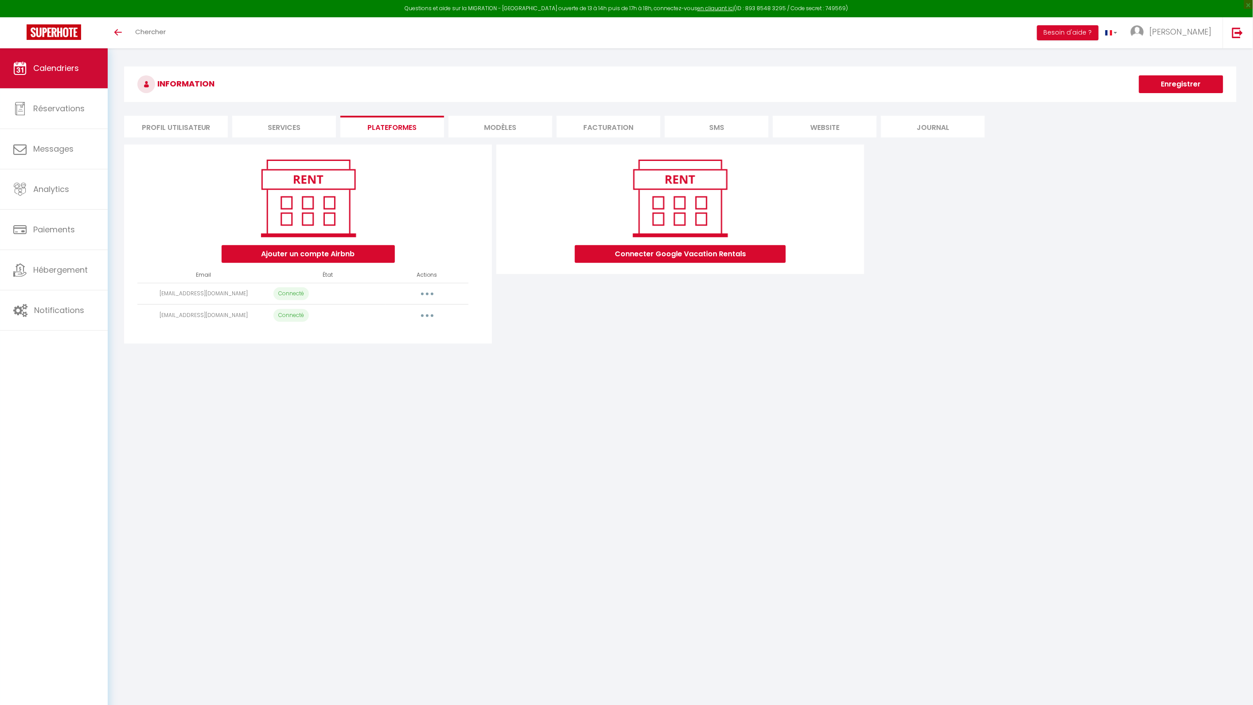
click at [50, 61] on link "Calendriers" at bounding box center [54, 68] width 108 height 40
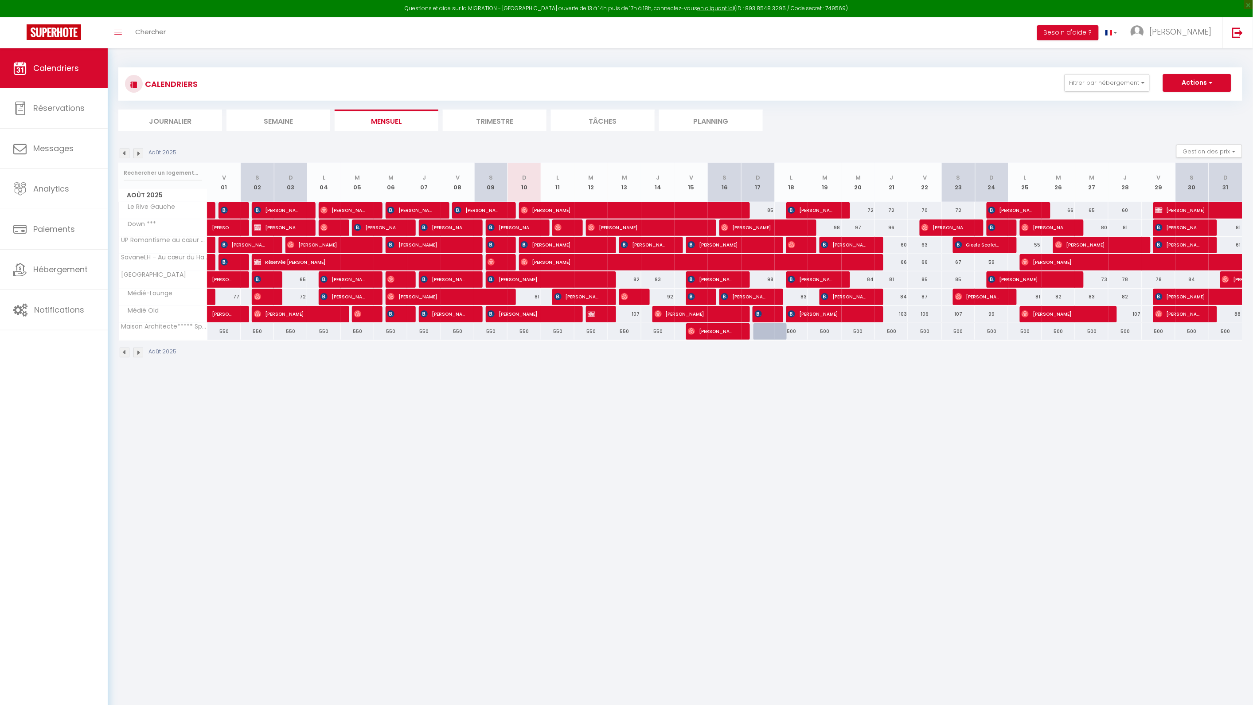
click at [513, 428] on body "Questions et aide sur la MIGRATION - [GEOGRAPHIC_DATA] ouverte de 13 à 14h puis…" at bounding box center [626, 400] width 1253 height 705
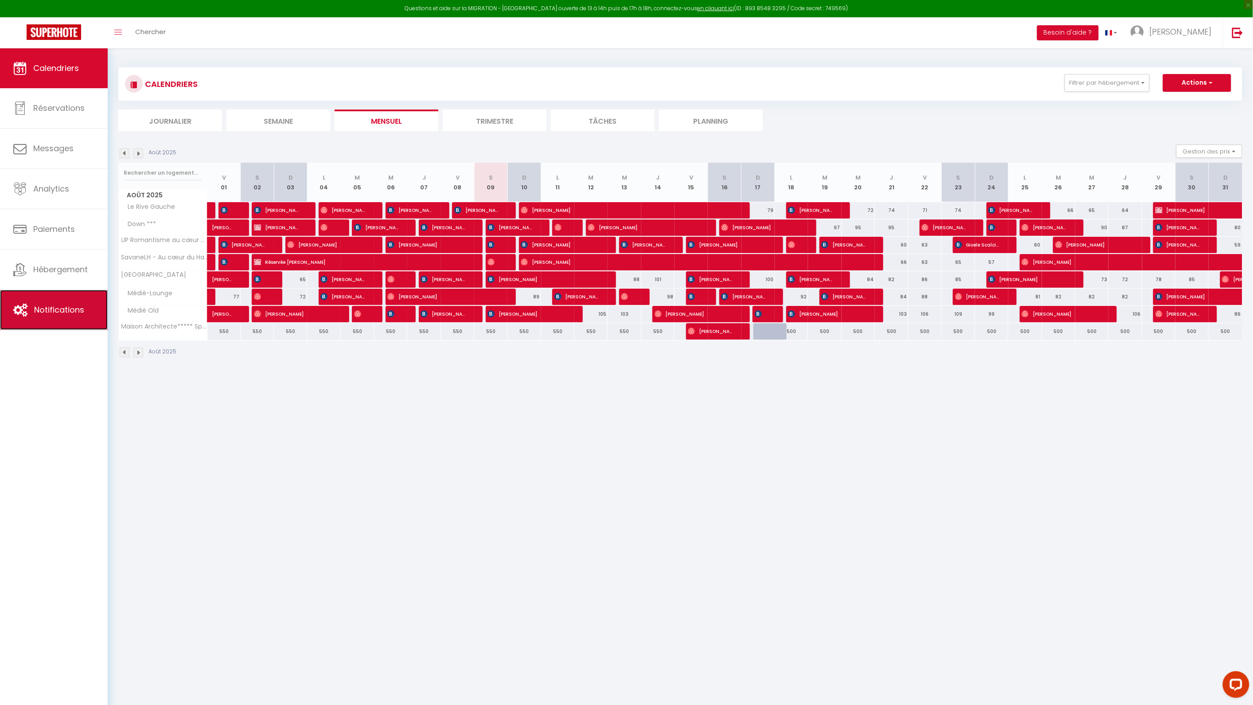
click at [66, 313] on span "Notifications" at bounding box center [59, 309] width 50 height 11
